Goal: Task Accomplishment & Management: Complete application form

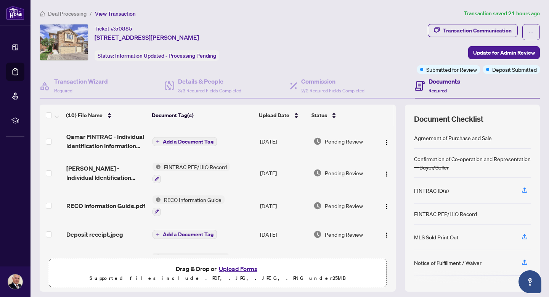
scroll to position [59, 0]
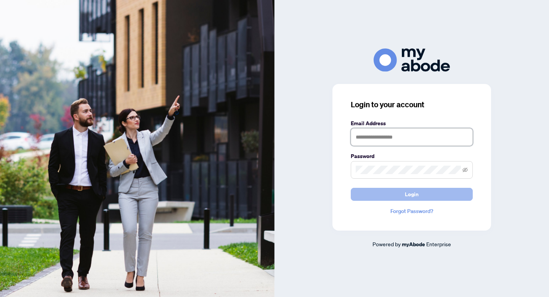
type input "**********"
click at [415, 196] on span "Login" at bounding box center [412, 194] width 14 height 12
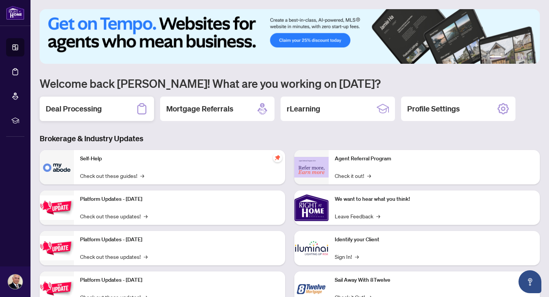
click at [94, 108] on h2 "Deal Processing" at bounding box center [74, 108] width 56 height 11
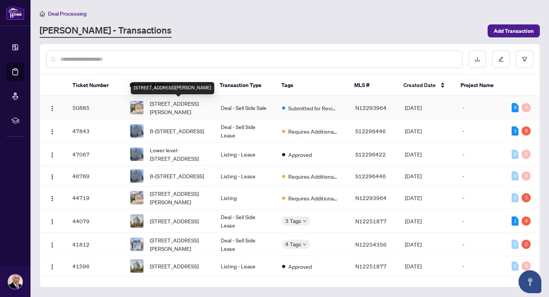
click at [158, 106] on span "[STREET_ADDRESS][PERSON_NAME]" at bounding box center [179, 107] width 58 height 17
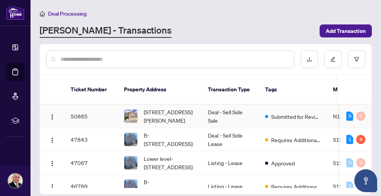
click at [162, 108] on span "[STREET_ADDRESS][PERSON_NAME]" at bounding box center [170, 116] width 52 height 17
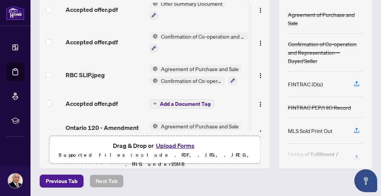
scroll to position [277, 0]
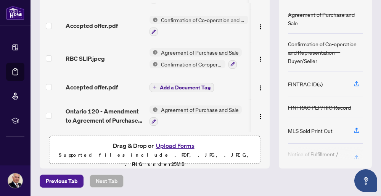
click at [191, 85] on span "Add a Document Tag" at bounding box center [185, 87] width 51 height 5
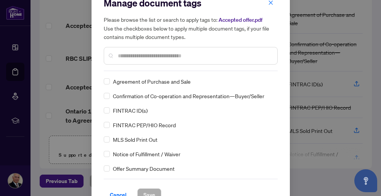
scroll to position [32, 0]
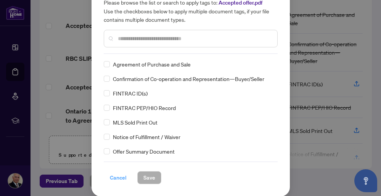
click at [119, 174] on span "Cancel" at bounding box center [118, 177] width 17 height 12
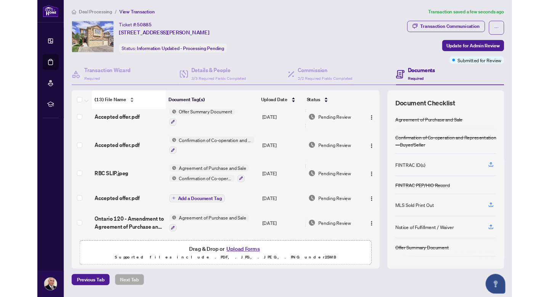
scroll to position [258, 0]
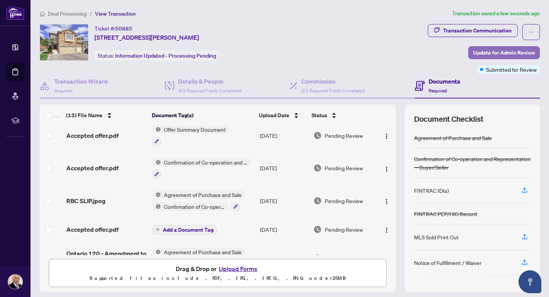
click at [486, 52] on span "Update for Admin Review" at bounding box center [504, 53] width 62 height 12
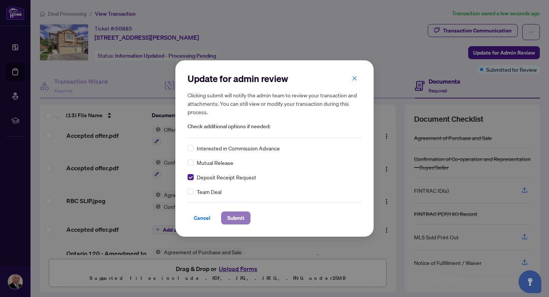
click at [234, 214] on span "Submit" at bounding box center [235, 218] width 17 height 12
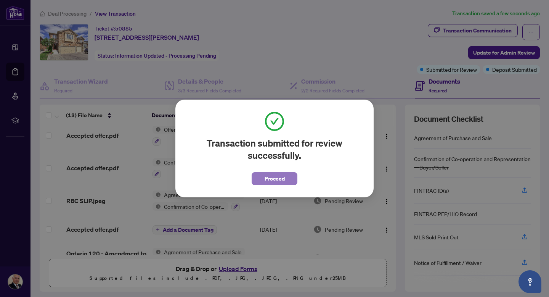
click at [268, 179] on span "Proceed" at bounding box center [275, 178] width 20 height 12
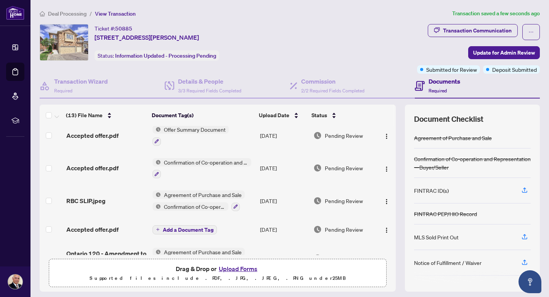
scroll to position [277, 0]
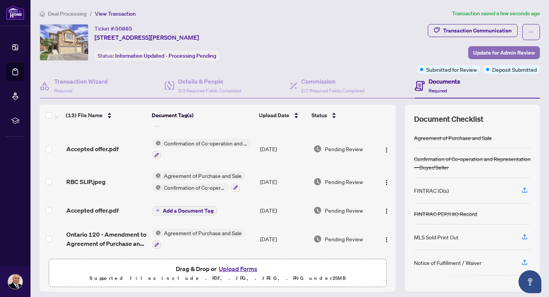
click at [500, 50] on span "Update for Admin Review" at bounding box center [504, 53] width 62 height 12
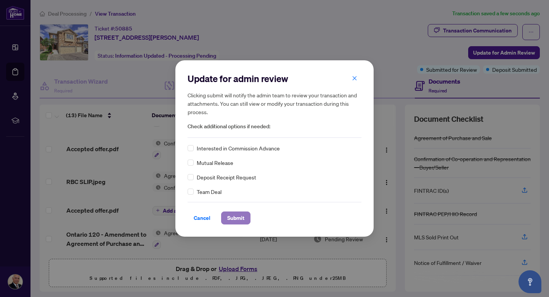
click at [237, 215] on span "Submit" at bounding box center [235, 218] width 17 height 12
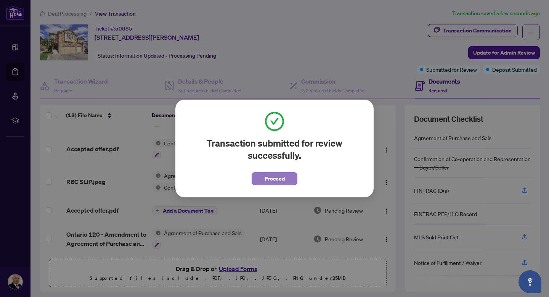
click at [272, 175] on span "Proceed" at bounding box center [275, 178] width 20 height 12
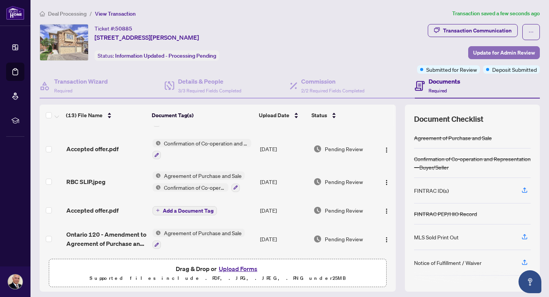
click at [495, 52] on span "Update for Admin Review" at bounding box center [504, 53] width 62 height 12
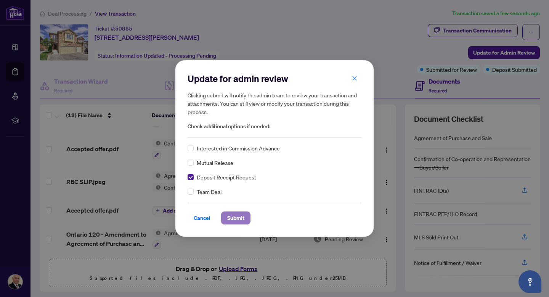
click at [229, 216] on span "Submit" at bounding box center [235, 218] width 17 height 12
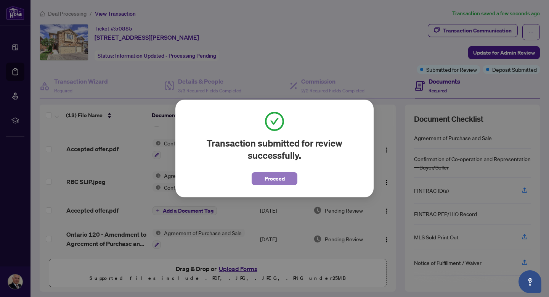
click at [280, 181] on span "Proceed" at bounding box center [275, 178] width 20 height 12
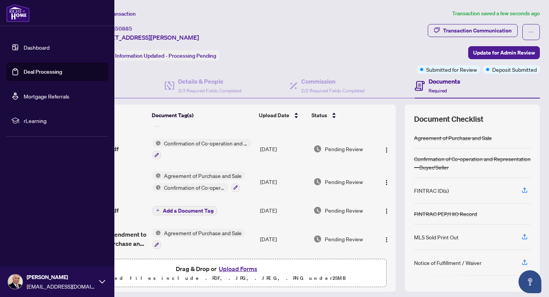
click at [32, 50] on link "Dashboard" at bounding box center [37, 47] width 26 height 7
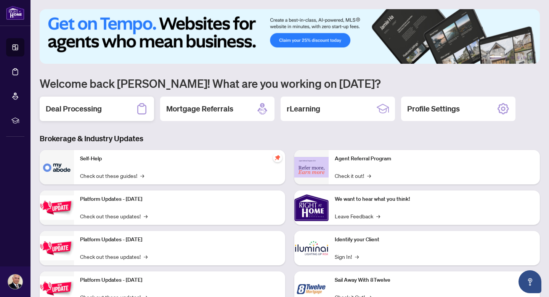
click at [96, 108] on h2 "Deal Processing" at bounding box center [74, 108] width 56 height 11
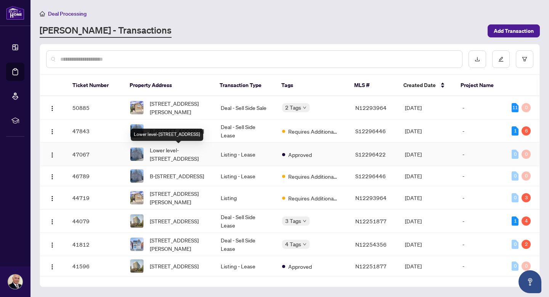
click at [187, 150] on span "Lower level-[STREET_ADDRESS]" at bounding box center [179, 154] width 58 height 17
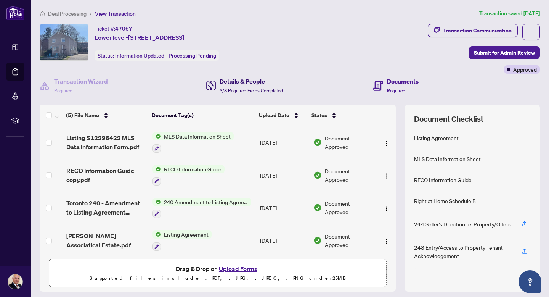
click at [229, 80] on h4 "Details & People" at bounding box center [251, 81] width 63 height 9
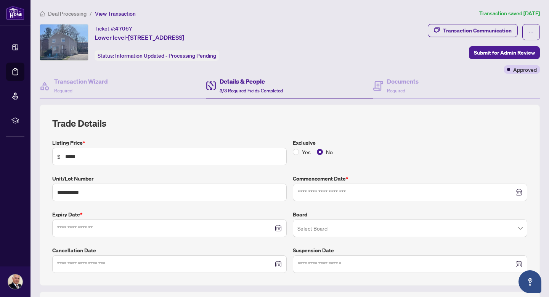
type input "**********"
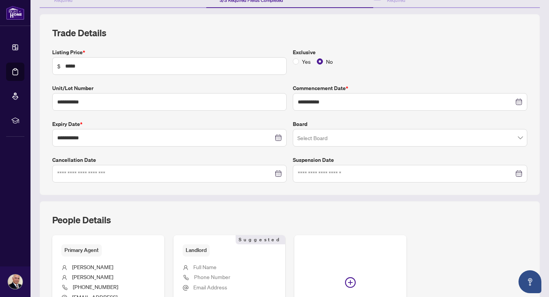
scroll to position [174, 0]
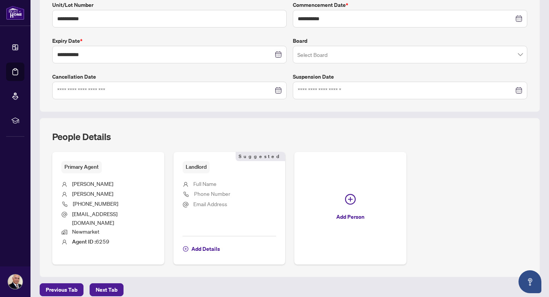
click at [215, 182] on span "Full Name" at bounding box center [204, 183] width 23 height 7
click at [201, 248] on div "Landlord Suggested Full Name Phone Number Email Address Add Details Suggested" at bounding box center [230, 208] width 112 height 113
click at [200, 243] on span "Add Details" at bounding box center [205, 249] width 29 height 12
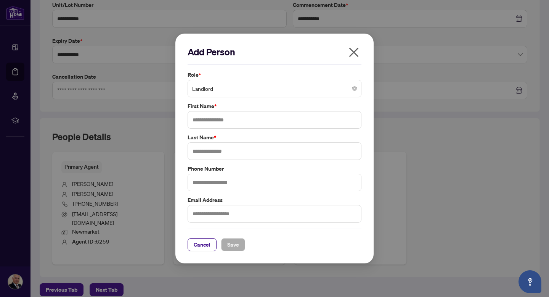
click at [267, 87] on span "Landlord" at bounding box center [274, 88] width 165 height 14
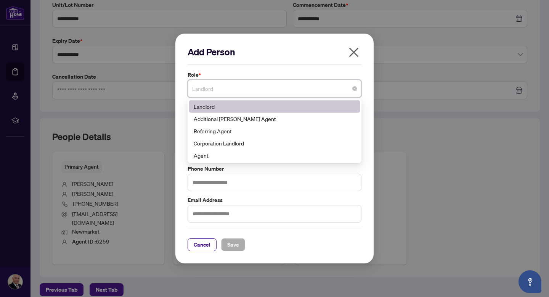
click at [210, 104] on div "Landlord" at bounding box center [275, 106] width 162 height 8
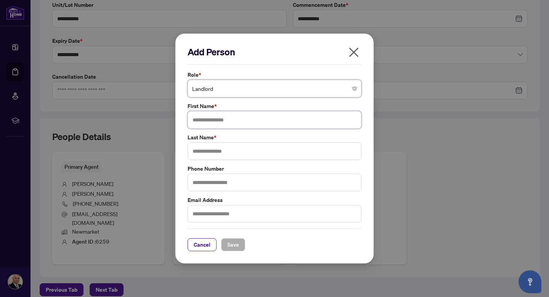
click at [218, 119] on input "text" at bounding box center [275, 120] width 174 height 18
type input "*****"
click at [220, 148] on input "text" at bounding box center [275, 151] width 174 height 18
type input "**********"
click at [230, 243] on span "Save" at bounding box center [233, 244] width 12 height 12
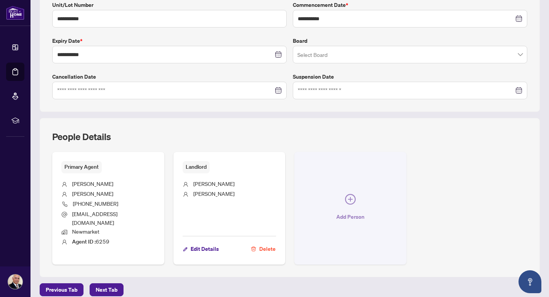
click at [350, 211] on span "Add Person" at bounding box center [350, 217] width 28 height 12
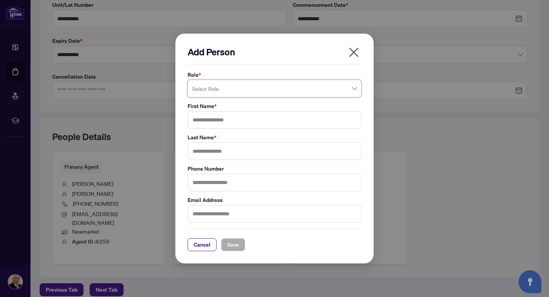
click at [355, 87] on span at bounding box center [274, 88] width 165 height 14
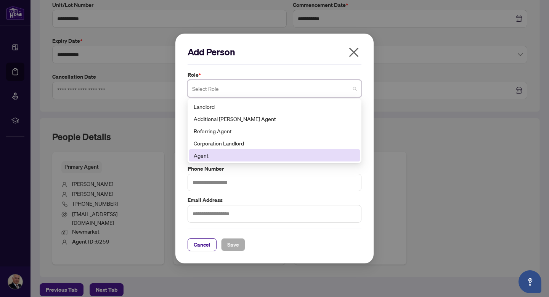
click at [207, 156] on div "Agent" at bounding box center [275, 155] width 162 height 8
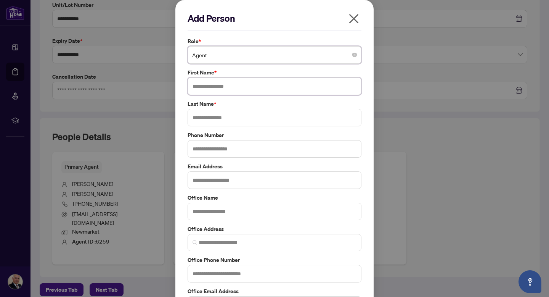
click at [317, 88] on input "text" at bounding box center [275, 86] width 174 height 18
type input "********"
click at [280, 117] on input "text" at bounding box center [275, 118] width 174 height 18
type input "**********"
click at [249, 182] on input "text" at bounding box center [275, 180] width 174 height 18
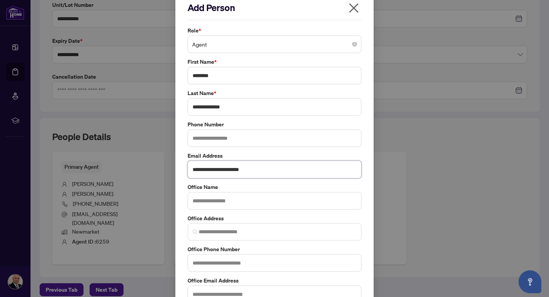
scroll to position [12, 0]
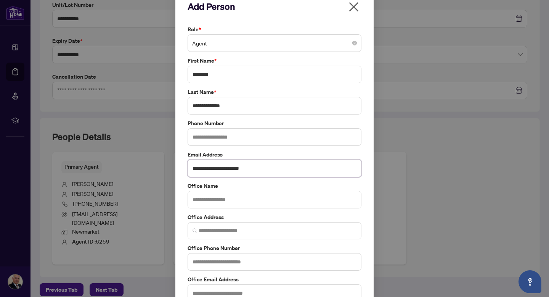
type input "**********"
click at [248, 200] on input "text" at bounding box center [275, 200] width 174 height 18
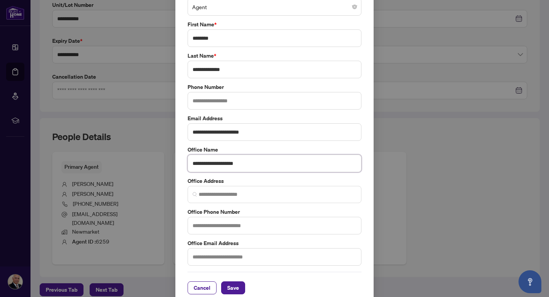
scroll to position [47, 0]
type input "**********"
click at [234, 102] on input "text" at bounding box center [275, 102] width 174 height 18
type input "**********"
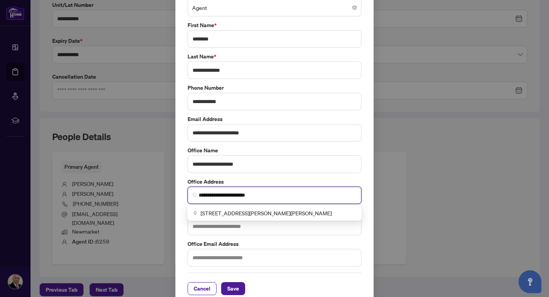
click at [261, 193] on input "**********" at bounding box center [278, 195] width 158 height 8
type input "*"
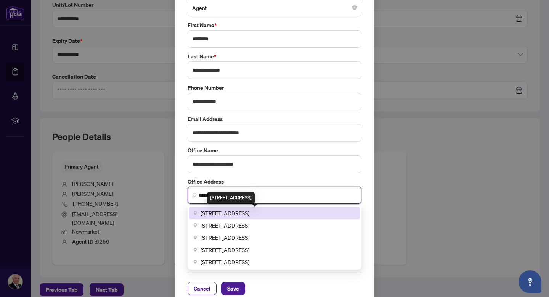
click at [249, 211] on span "[STREET_ADDRESS]" at bounding box center [225, 213] width 49 height 8
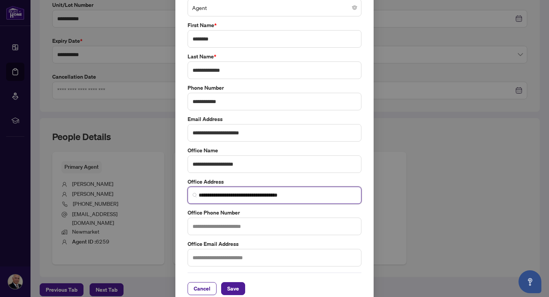
type input "**********"
click at [287, 225] on input "text" at bounding box center [275, 226] width 174 height 18
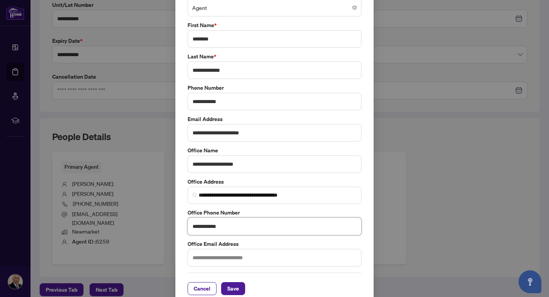
scroll to position [58, 0]
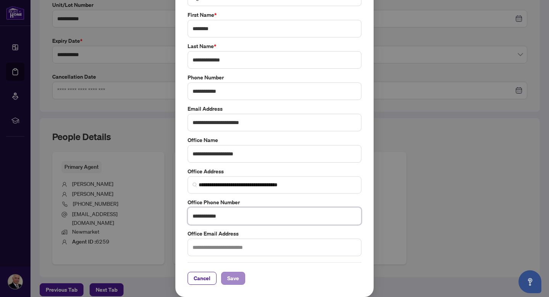
type input "**********"
click at [235, 278] on span "Save" at bounding box center [233, 278] width 12 height 12
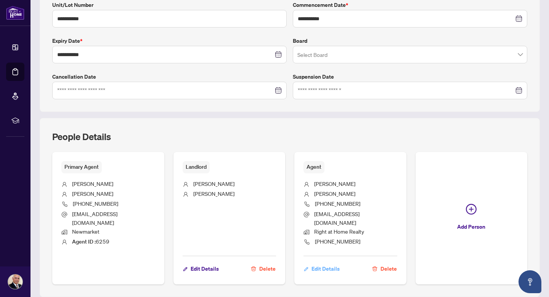
click at [333, 262] on span "Edit Details" at bounding box center [326, 268] width 28 height 12
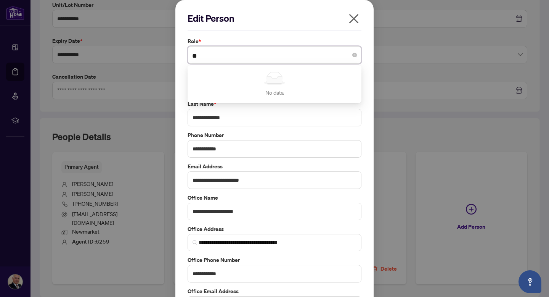
type input "*"
type input "**********"
click at [412, 82] on div "**********" at bounding box center [274, 148] width 549 height 297
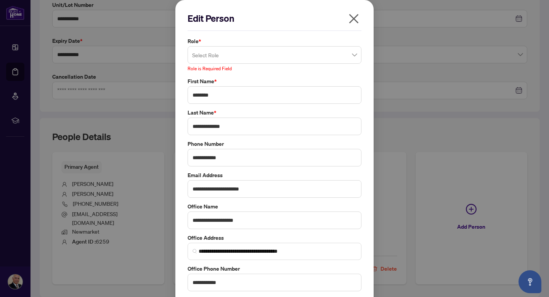
click at [240, 58] on input "search" at bounding box center [271, 56] width 158 height 17
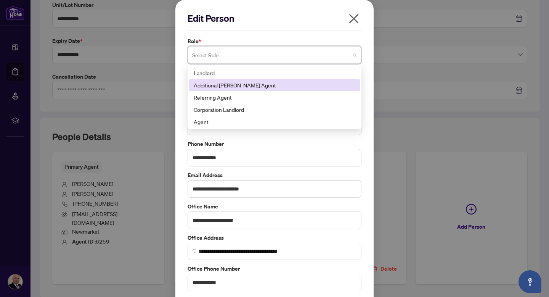
click at [243, 84] on div "Additional [PERSON_NAME] Agent" at bounding box center [275, 85] width 162 height 8
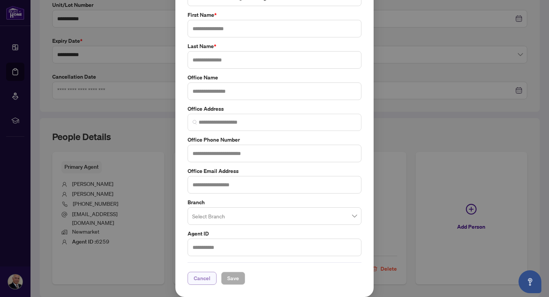
click at [203, 277] on span "Cancel" at bounding box center [202, 278] width 17 height 12
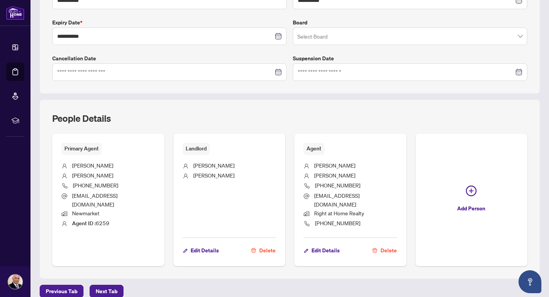
scroll to position [193, 0]
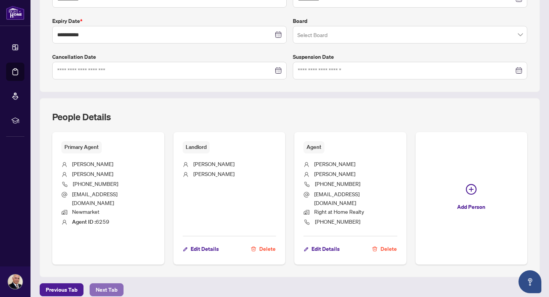
click at [116, 283] on span "Next Tab" at bounding box center [107, 289] width 22 height 12
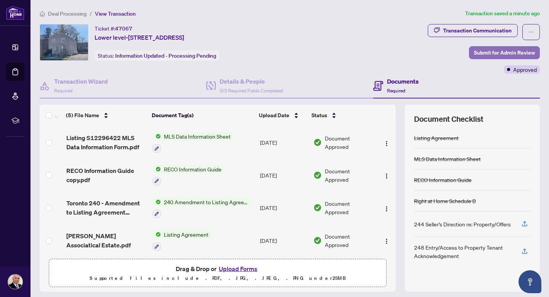
click at [492, 52] on span "Submit for Admin Review" at bounding box center [504, 53] width 61 height 12
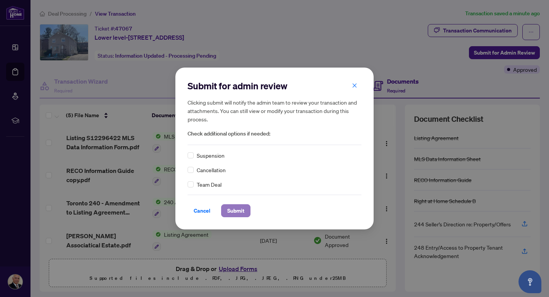
click at [243, 207] on span "Submit" at bounding box center [235, 210] width 17 height 12
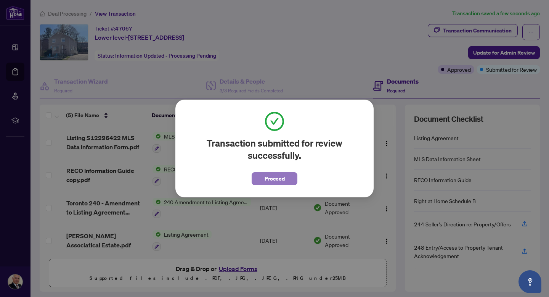
click at [269, 179] on span "Proceed" at bounding box center [275, 178] width 20 height 12
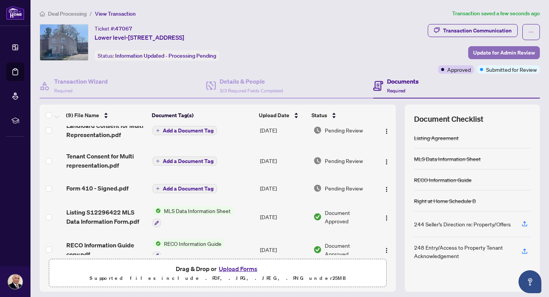
click at [490, 51] on span "Update for Admin Review" at bounding box center [504, 53] width 62 height 12
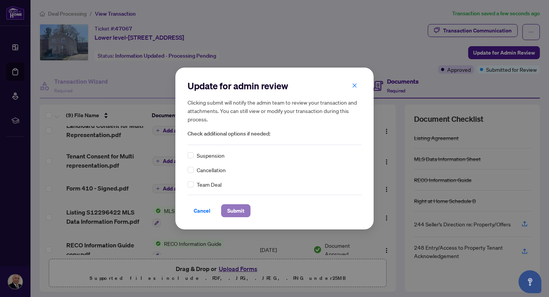
click at [238, 211] on span "Submit" at bounding box center [235, 210] width 17 height 12
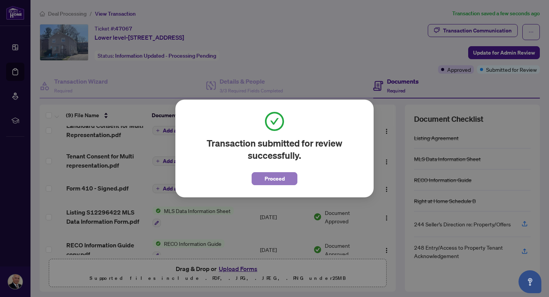
click at [273, 177] on span "Proceed" at bounding box center [275, 178] width 20 height 12
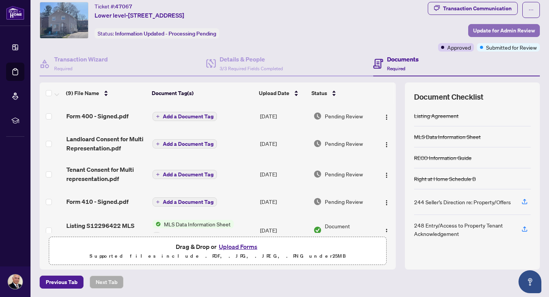
click at [484, 28] on span "Update for Admin Review" at bounding box center [504, 30] width 62 height 12
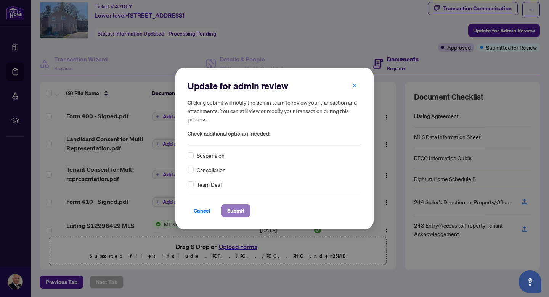
click at [241, 207] on span "Submit" at bounding box center [235, 210] width 17 height 12
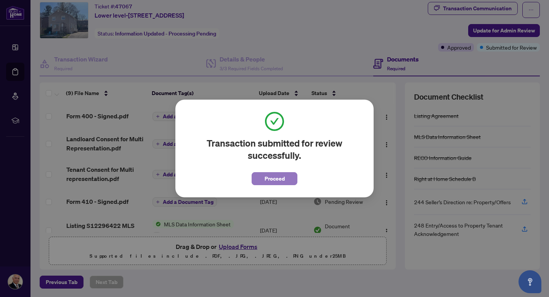
click at [272, 177] on span "Proceed" at bounding box center [275, 178] width 20 height 12
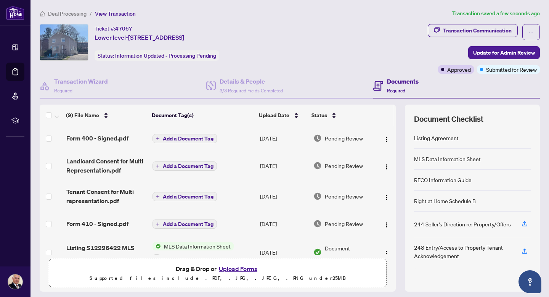
click at [196, 195] on span "Add a Document Tag" at bounding box center [188, 196] width 51 height 5
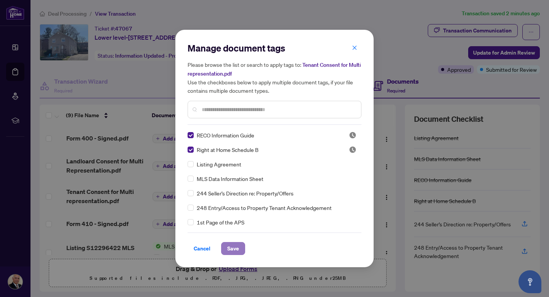
click at [231, 247] on span "Save" at bounding box center [233, 248] width 12 height 12
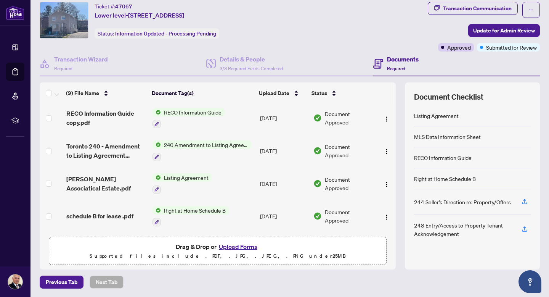
scroll to position [146, 0]
click at [497, 29] on span "Update for Admin Review" at bounding box center [504, 30] width 62 height 12
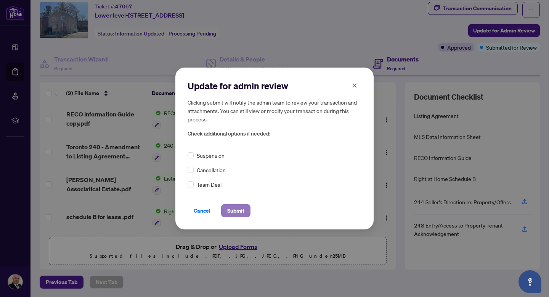
click at [240, 209] on span "Submit" at bounding box center [235, 210] width 17 height 12
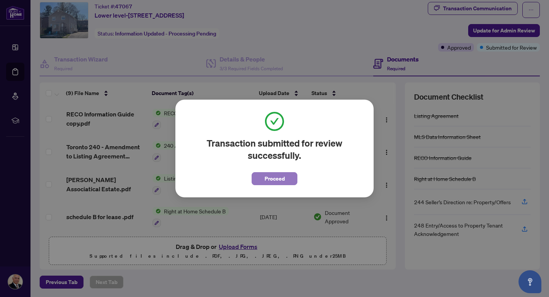
click at [274, 177] on span "Proceed" at bounding box center [275, 178] width 20 height 12
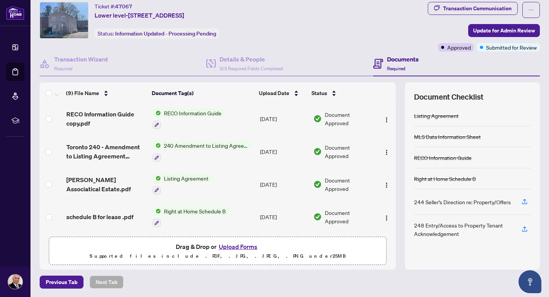
scroll to position [0, 0]
